Goal: Browse casually: Explore the website without a specific task or goal

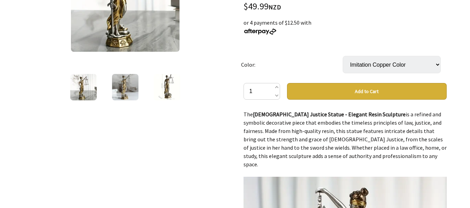
scroll to position [139, 0]
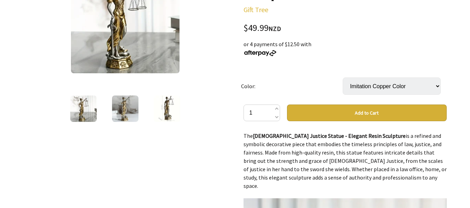
click at [126, 109] on img at bounding box center [125, 109] width 26 height 26
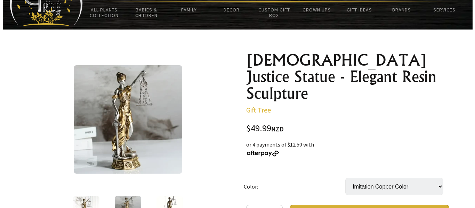
scroll to position [35, 0]
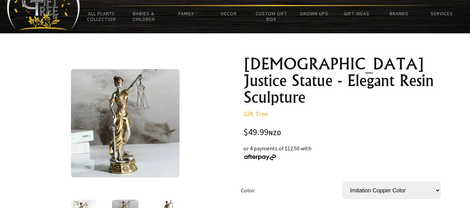
click at [157, 109] on img at bounding box center [125, 123] width 109 height 109
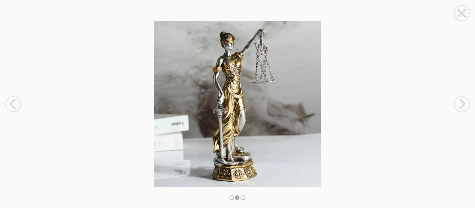
click at [461, 102] on circle at bounding box center [462, 104] width 15 height 15
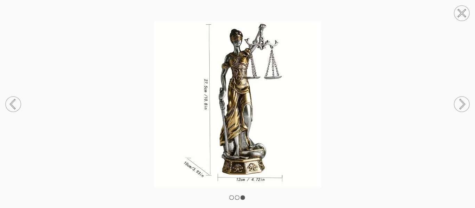
click at [461, 102] on circle at bounding box center [462, 104] width 15 height 15
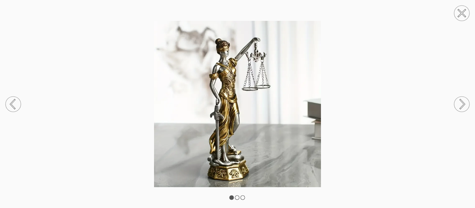
click at [462, 102] on circle at bounding box center [462, 104] width 15 height 15
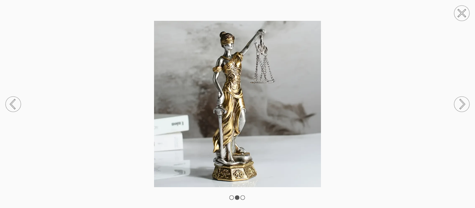
click at [462, 102] on circle at bounding box center [462, 104] width 15 height 15
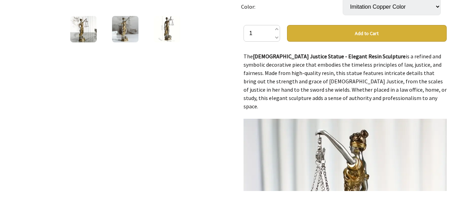
scroll to position [209, 0]
